Goal: Ask a question: Seek information or help from site administrators or community

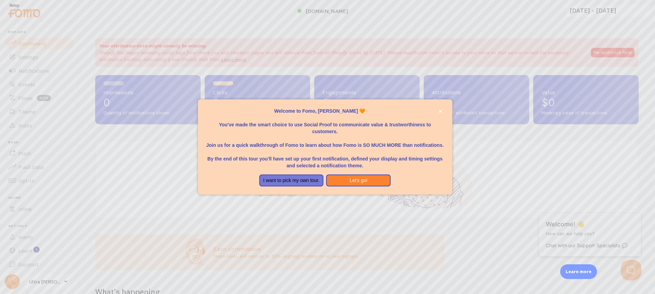
drag, startPoint x: 356, startPoint y: 250, endPoint x: 350, endPoint y: 244, distance: 8.4
click at [355, 251] on div at bounding box center [327, 147] width 655 height 294
click at [283, 181] on button "I want to pick my own tour." at bounding box center [291, 180] width 64 height 12
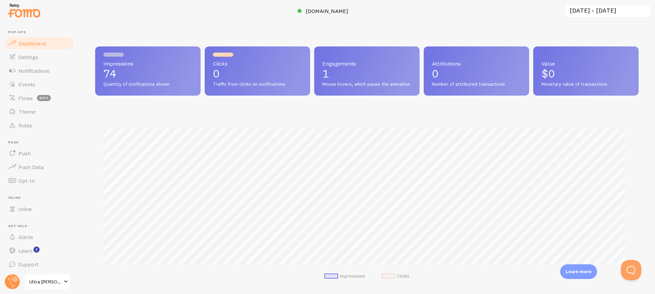
scroll to position [340712, 340354]
click at [34, 60] on span "Settings" at bounding box center [28, 57] width 20 height 7
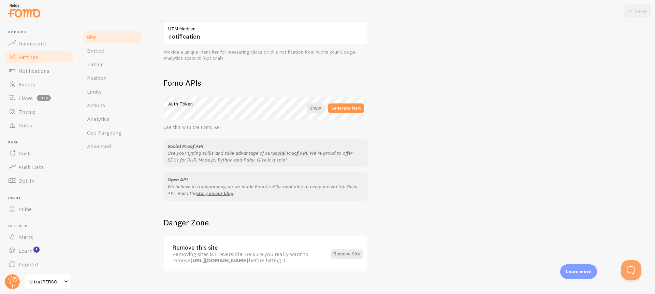
scroll to position [350, 0]
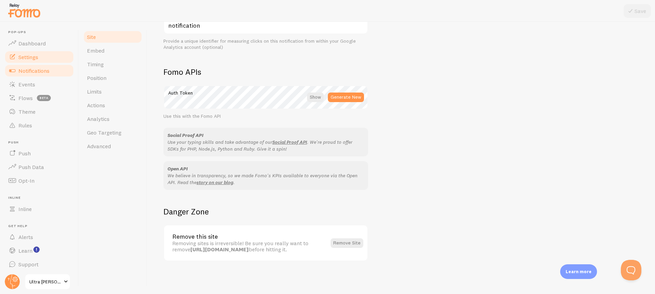
click at [27, 66] on link "Notifications" at bounding box center [39, 71] width 70 height 14
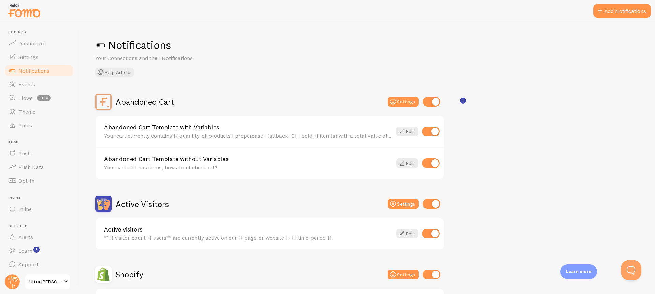
click at [432, 234] on input "checkbox" at bounding box center [431, 233] width 18 height 10
checkbox input "false"
click at [434, 132] on input "checkbox" at bounding box center [431, 131] width 18 height 10
checkbox input "false"
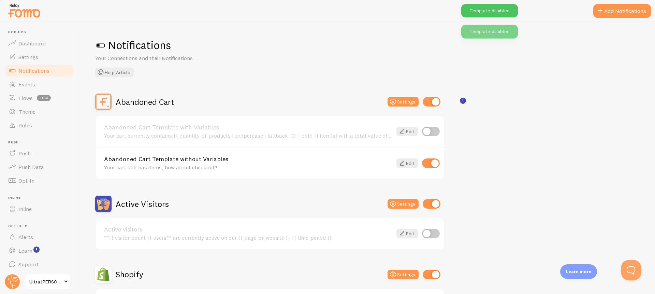
click at [432, 161] on input "checkbox" at bounding box center [431, 163] width 18 height 10
checkbox input "false"
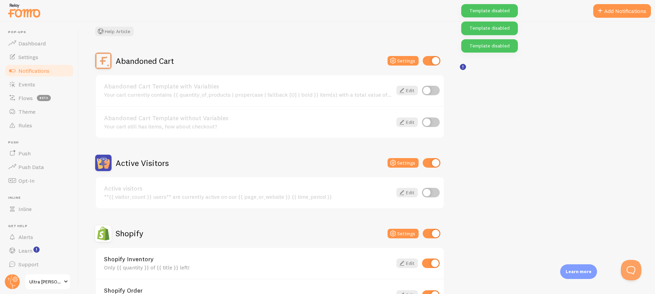
scroll to position [46, 0]
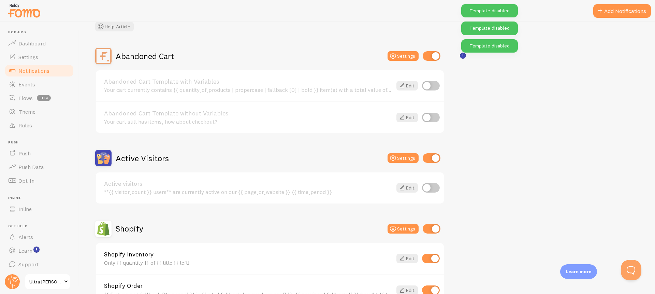
click at [432, 229] on input "checkbox" at bounding box center [431, 229] width 18 height 10
checkbox input "false"
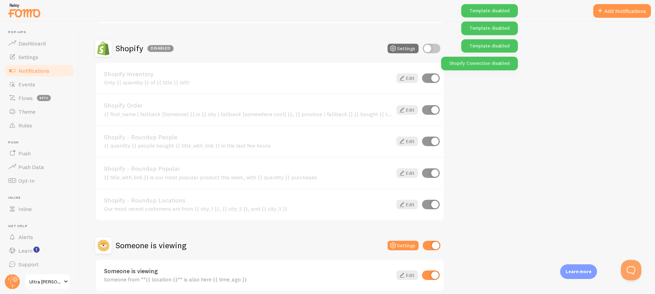
scroll to position [227, 0]
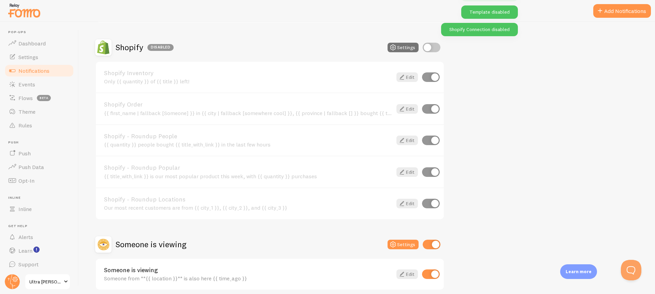
click at [427, 244] on input "checkbox" at bounding box center [431, 244] width 18 height 10
checkbox input "false"
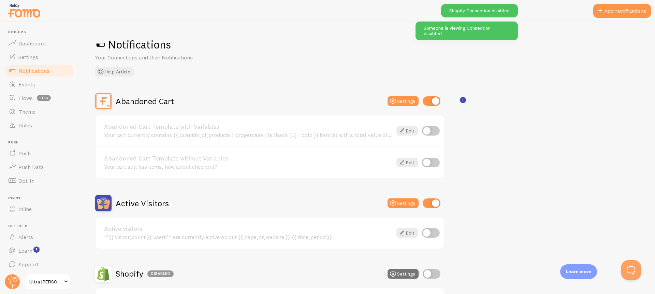
scroll to position [0, 0]
click at [436, 203] on input "checkbox" at bounding box center [431, 204] width 18 height 10
checkbox input "false"
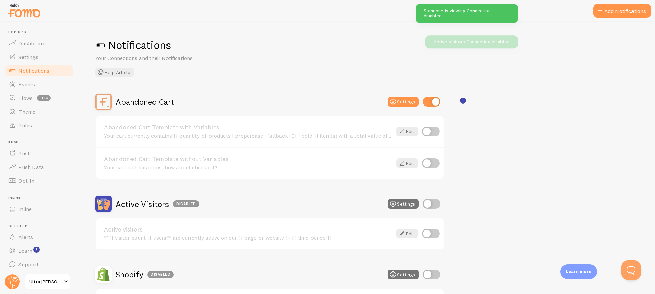
click at [435, 95] on div "Abandoned Cart Settings" at bounding box center [269, 101] width 349 height 16
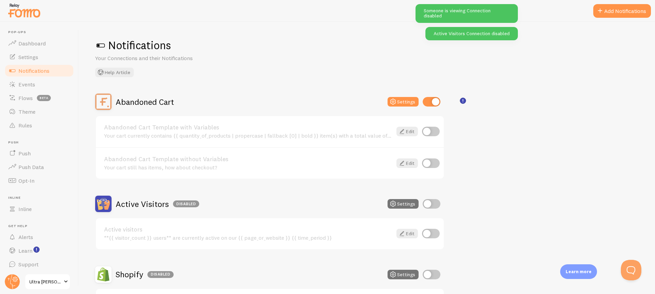
click at [435, 102] on input "checkbox" at bounding box center [431, 102] width 18 height 10
checkbox input "false"
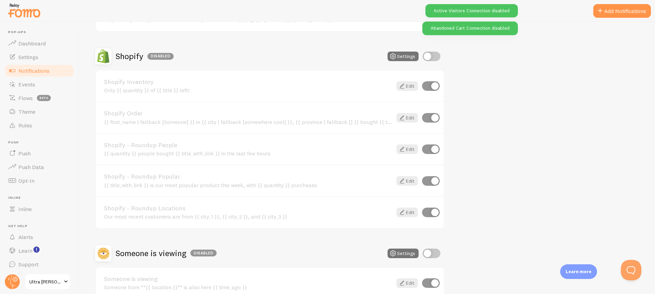
scroll to position [256, 0]
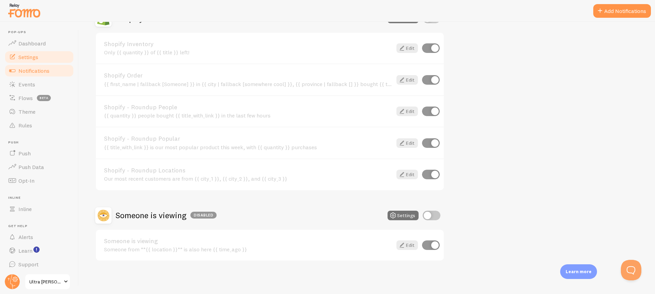
click at [30, 58] on span "Settings" at bounding box center [28, 57] width 20 height 7
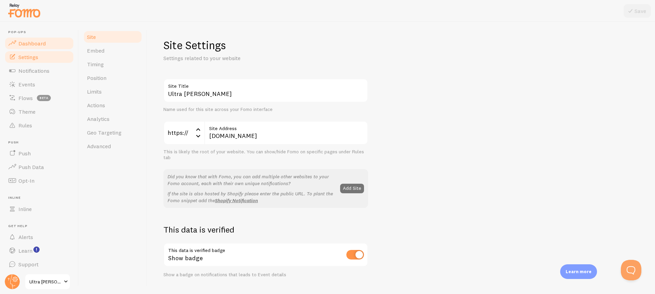
click at [35, 46] on span "Dashboard" at bounding box center [31, 43] width 27 height 7
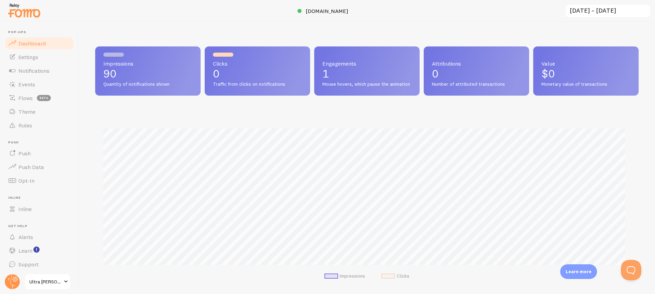
scroll to position [179, 538]
click at [27, 54] on span "Settings" at bounding box center [28, 57] width 20 height 7
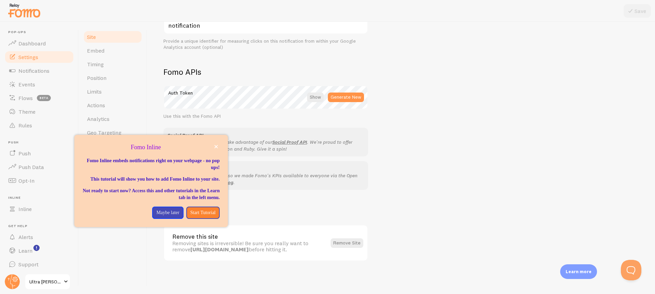
scroll to position [2, 0]
click at [22, 121] on span "Rules" at bounding box center [25, 123] width 14 height 7
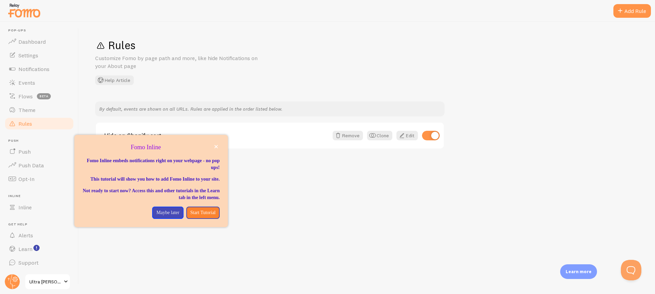
click at [500, 212] on div "Rules Customize Fomo by page path and more, like hide Notifications on your Abo…" at bounding box center [367, 158] width 576 height 272
click at [217, 147] on icon "close," at bounding box center [216, 147] width 4 height 4
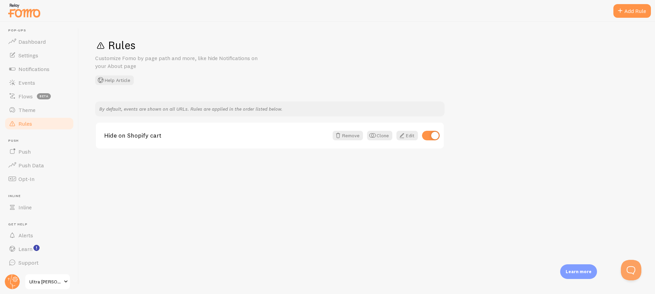
click at [276, 207] on div "Rules Customize Fomo by page path and more, like hide Notifications on your Abo…" at bounding box center [367, 158] width 576 height 272
click at [428, 135] on input "checkbox" at bounding box center [431, 136] width 18 height 10
checkbox input "false"
click at [68, 284] on span at bounding box center [66, 281] width 8 height 8
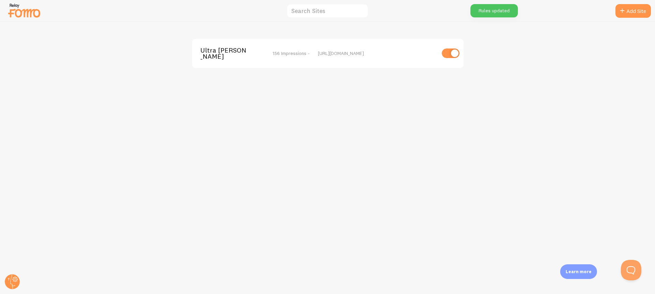
click at [488, 115] on div "Ultra Violette 156 Impressions - https://ultraviolette.com.au" at bounding box center [327, 158] width 654 height 272
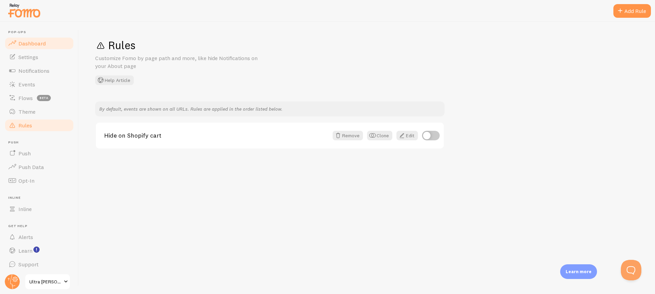
click at [33, 42] on span "Dashboard" at bounding box center [31, 43] width 27 height 7
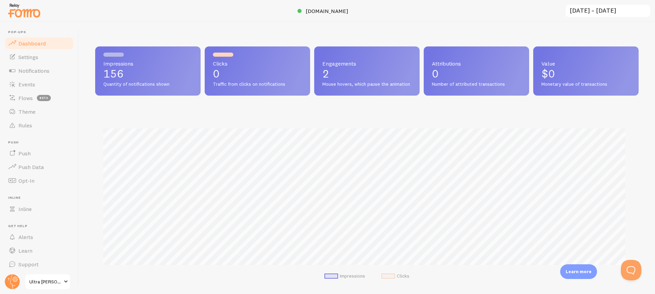
scroll to position [179, 538]
click at [36, 60] on span "Settings" at bounding box center [28, 57] width 20 height 7
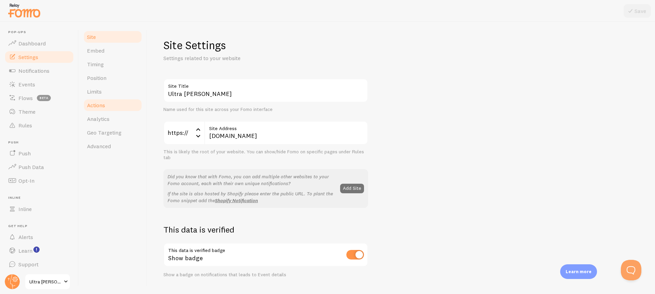
scroll to position [1, 0]
click at [89, 49] on span "Embed" at bounding box center [95, 50] width 17 height 7
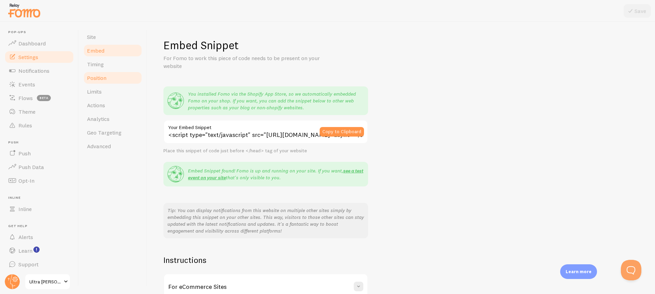
click at [108, 73] on link "Position" at bounding box center [113, 78] width 60 height 14
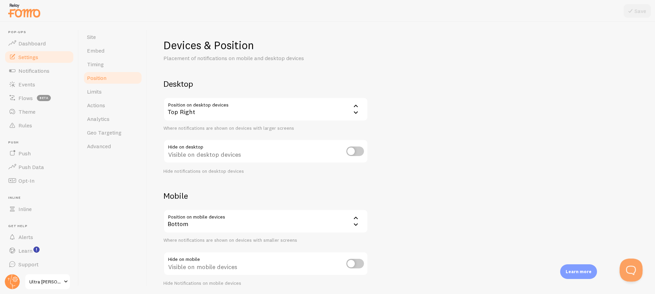
click at [630, 268] on button "Open Beacon popover" at bounding box center [629, 268] width 20 height 20
click at [627, 263] on button "Close Beacon popover" at bounding box center [629, 268] width 20 height 20
click at [629, 263] on button "Open Beacon popover" at bounding box center [629, 268] width 20 height 20
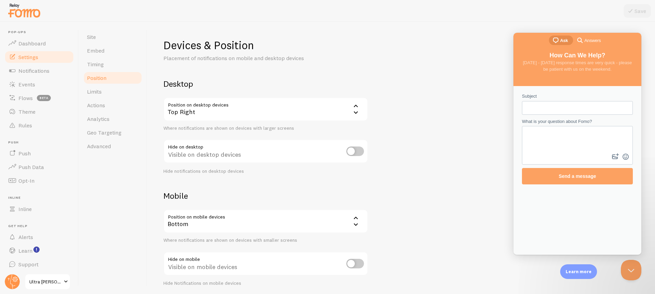
click at [544, 104] on input "Subject" at bounding box center [577, 108] width 100 height 12
click at [540, 137] on textarea "What is your question about Fomo?" at bounding box center [576, 138] width 109 height 25
type textarea "Hi How do i pause the updates on my site? im not ready for them to be live"
click at [550, 106] on input "Subject" at bounding box center [577, 108] width 100 height 12
type input "pause"
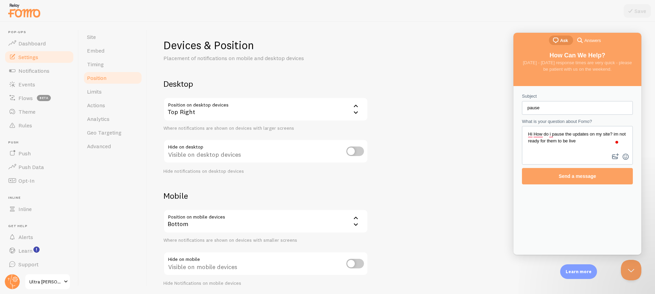
click at [610, 151] on button "image-plus" at bounding box center [615, 156] width 10 height 11
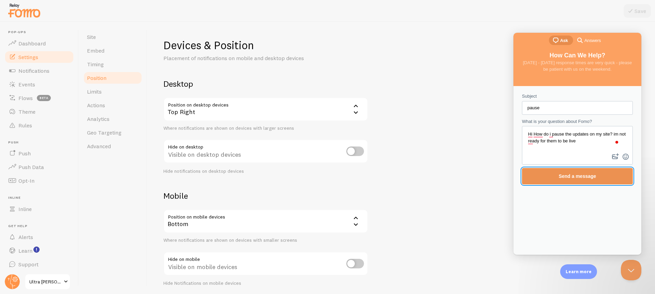
click at [568, 174] on span "Send a message" at bounding box center [576, 175] width 37 height 5
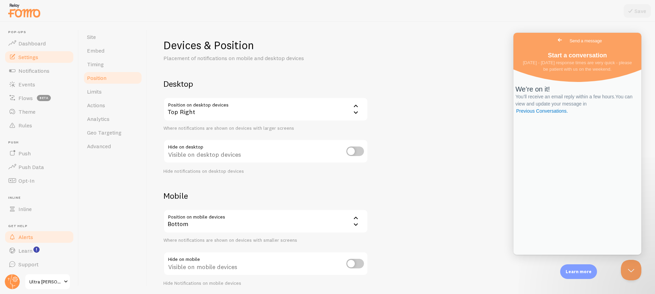
click at [46, 238] on link "Alerts" at bounding box center [39, 237] width 70 height 14
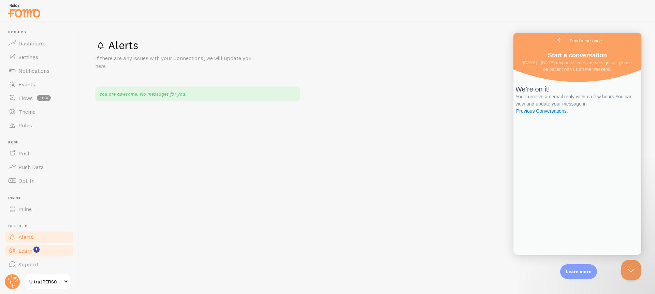
click at [41, 245] on link "Learn" at bounding box center [39, 250] width 70 height 14
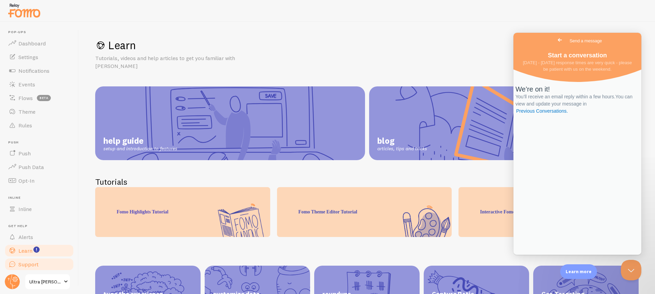
click at [45, 263] on link "Support" at bounding box center [39, 264] width 70 height 14
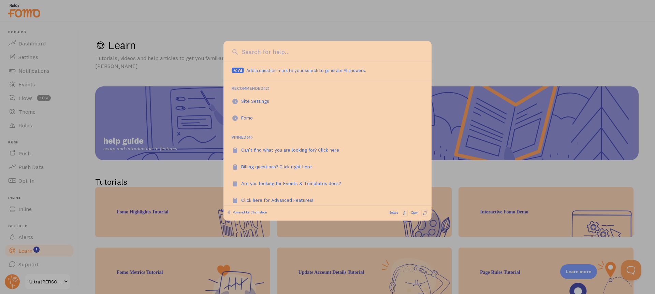
click at [291, 52] on input at bounding box center [331, 51] width 183 height 9
type input "pause"
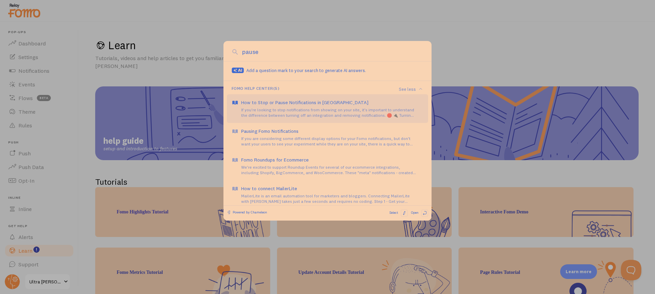
click at [288, 104] on div "How to Stop or Pause Notifications in Fomo" at bounding box center [332, 102] width 182 height 7
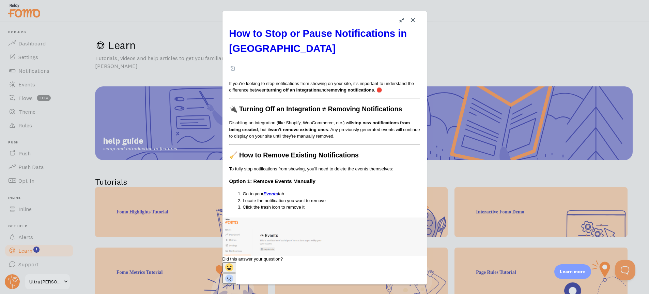
drag, startPoint x: 412, startPoint y: 20, endPoint x: 226, endPoint y: 54, distance: 188.8
click at [412, 19] on button "Close" at bounding box center [413, 20] width 11 height 11
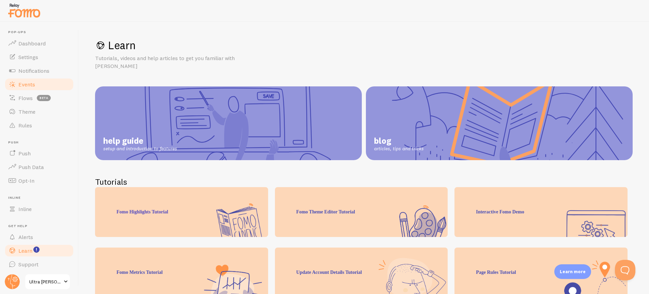
click at [20, 81] on span "Events" at bounding box center [26, 84] width 17 height 7
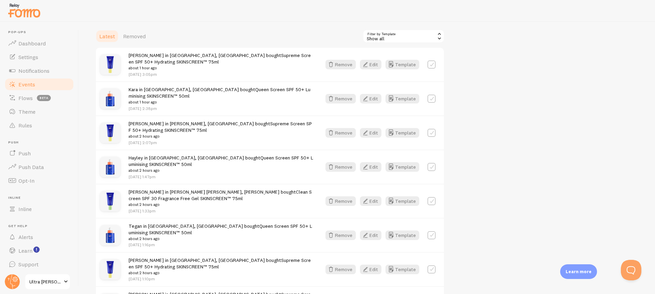
scroll to position [87, 0]
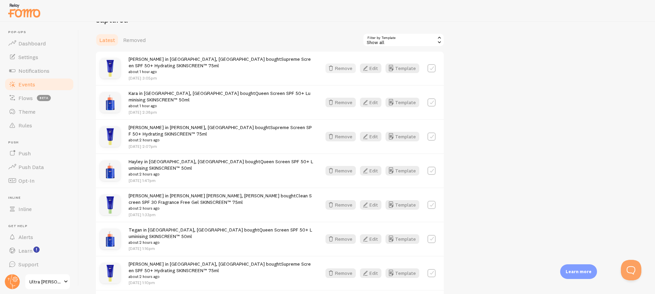
click at [344, 70] on button "Remove" at bounding box center [340, 68] width 30 height 10
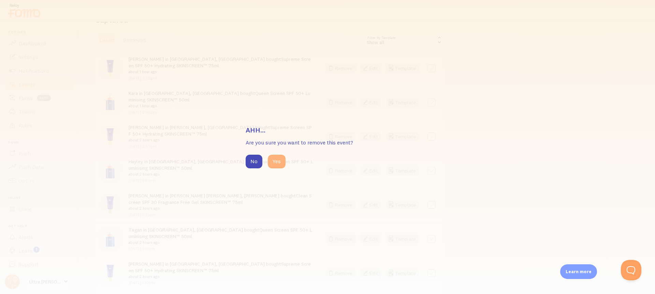
click at [281, 163] on button "Yes" at bounding box center [277, 161] width 18 height 14
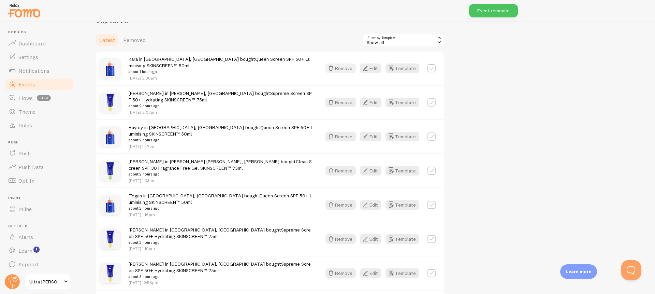
click at [351, 67] on button "Remove" at bounding box center [340, 68] width 30 height 10
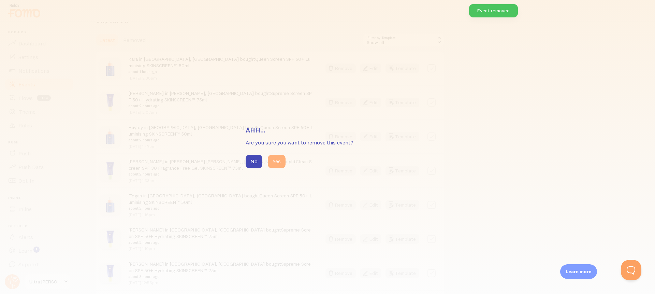
click at [276, 160] on button "Yes" at bounding box center [277, 161] width 18 height 14
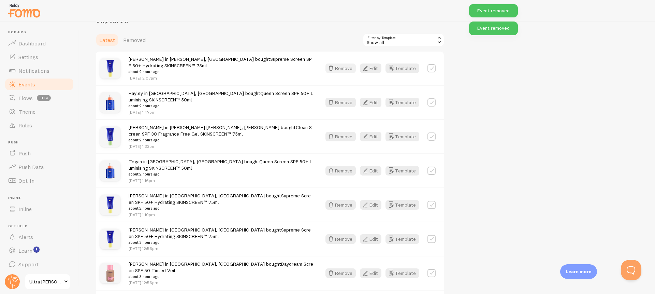
click at [346, 68] on button "Remove" at bounding box center [340, 68] width 30 height 10
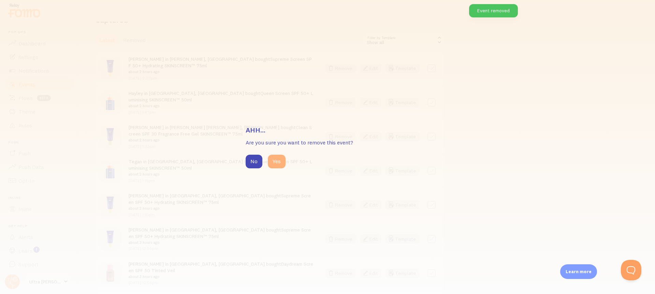
click at [278, 163] on button "Yes" at bounding box center [277, 161] width 18 height 14
